Goal: Find contact information: Find contact information

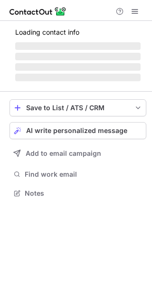
scroll to position [192, 152]
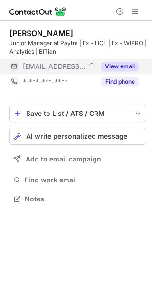
click at [126, 64] on button "View email" at bounding box center [120, 67] width 38 height 10
